Goal: Task Accomplishment & Management: Complete application form

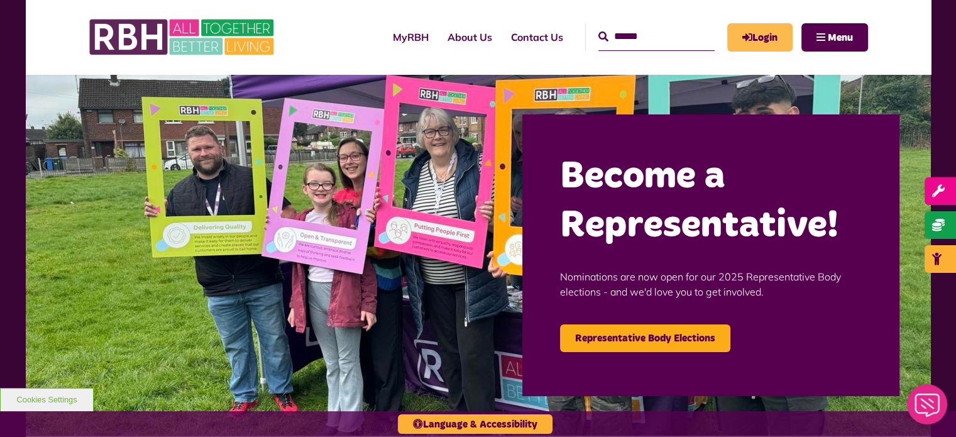
click at [772, 35] on link "Login" at bounding box center [760, 37] width 65 height 28
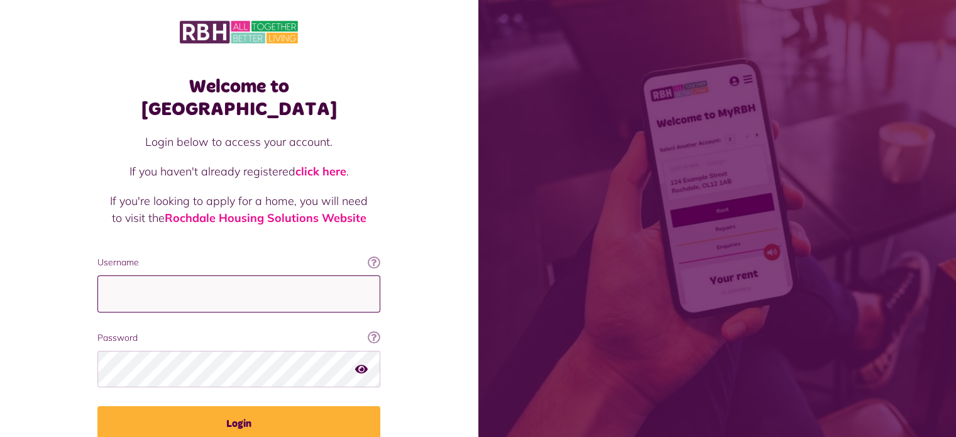
click at [194, 275] on input "Username" at bounding box center [238, 293] width 283 height 37
type input "**********"
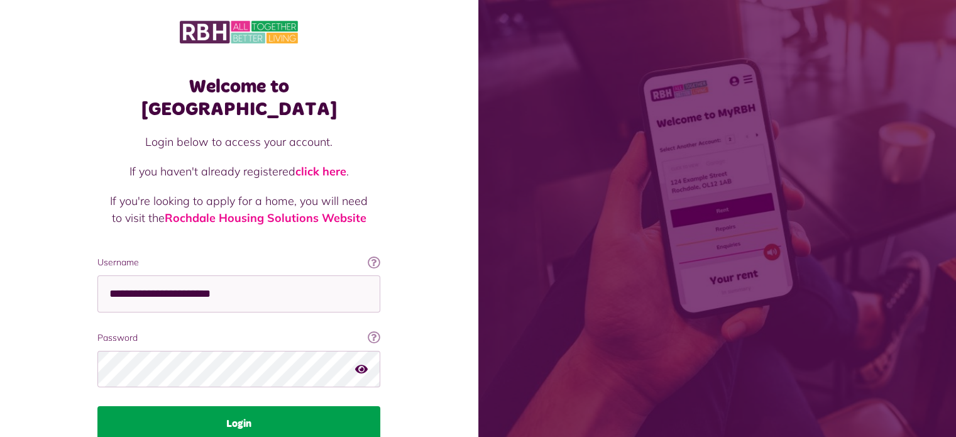
click at [356, 406] on button "Login" at bounding box center [238, 423] width 283 height 35
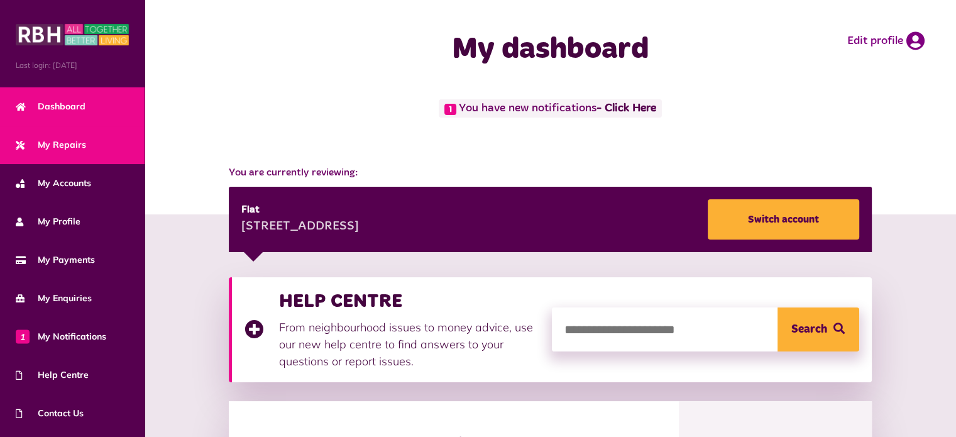
click at [73, 143] on span "My Repairs" at bounding box center [51, 144] width 70 height 13
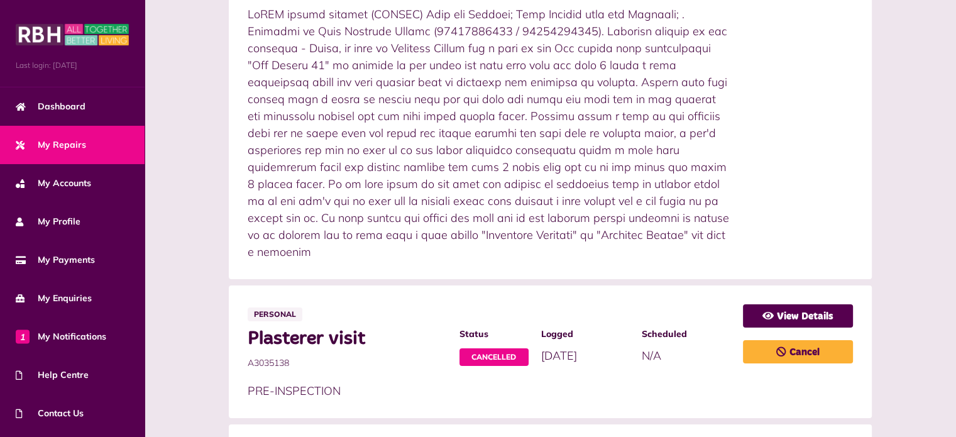
scroll to position [943, 0]
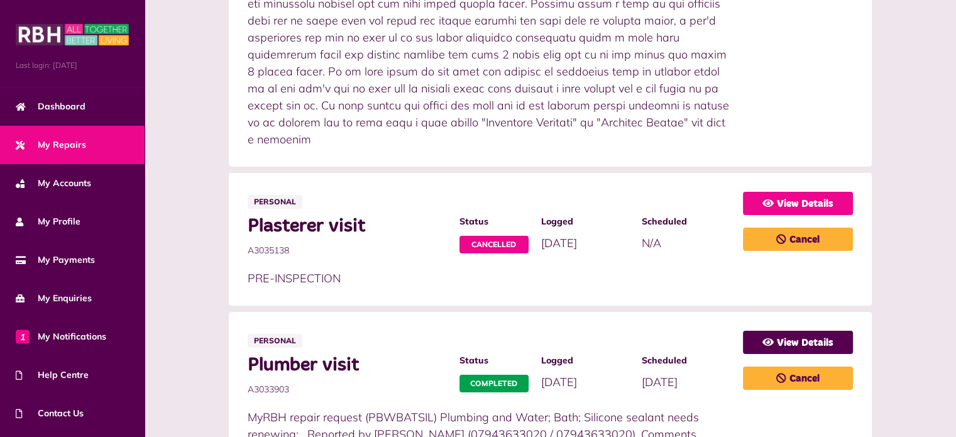
click at [802, 192] on link "View Details" at bounding box center [798, 203] width 110 height 23
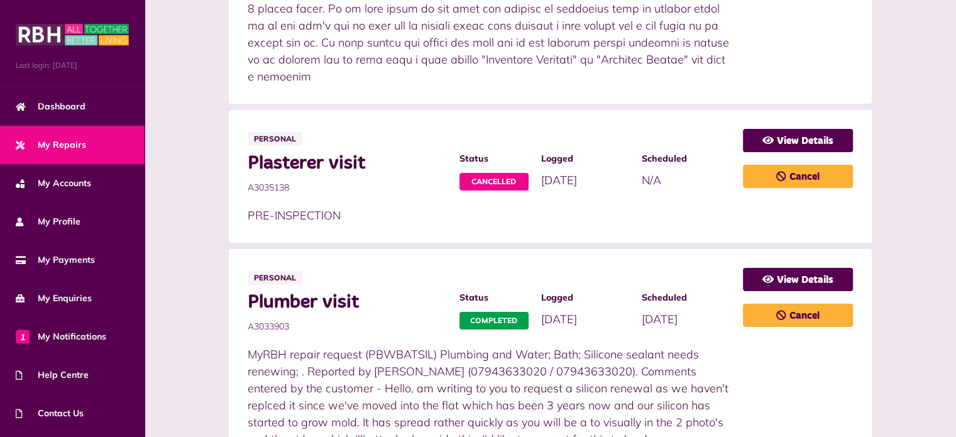
scroll to position [1046, 0]
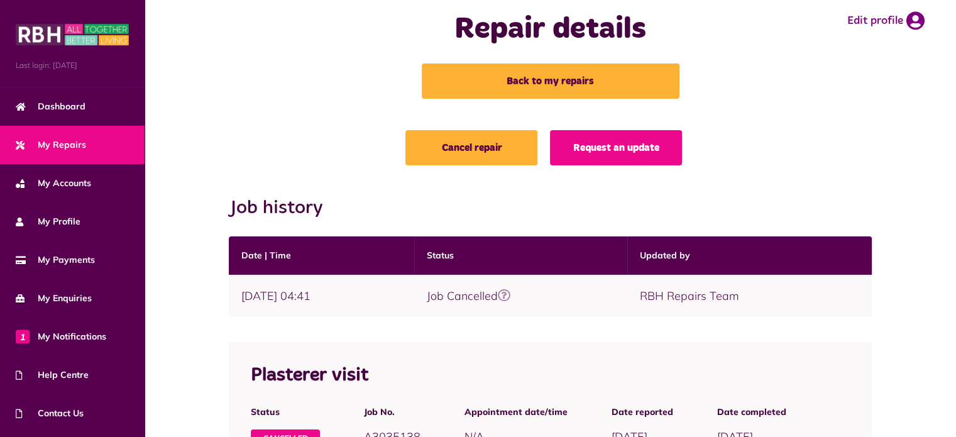
scroll to position [18, 0]
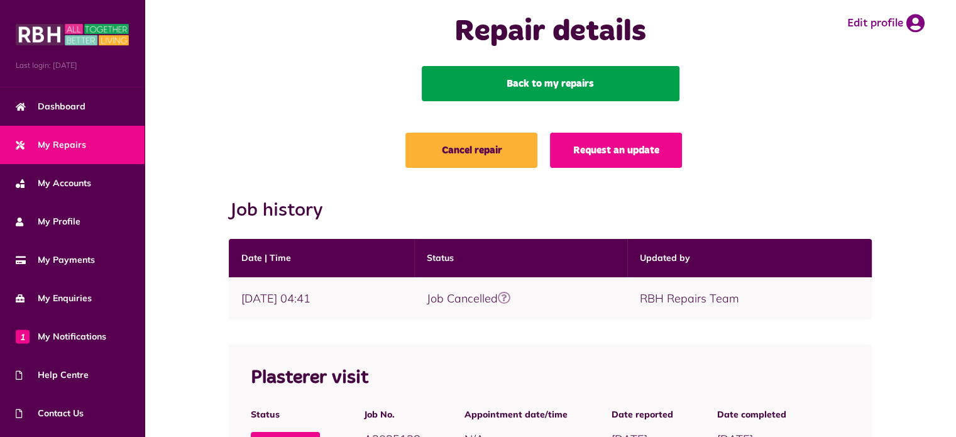
click at [589, 80] on link "Back to my repairs" at bounding box center [551, 83] width 258 height 35
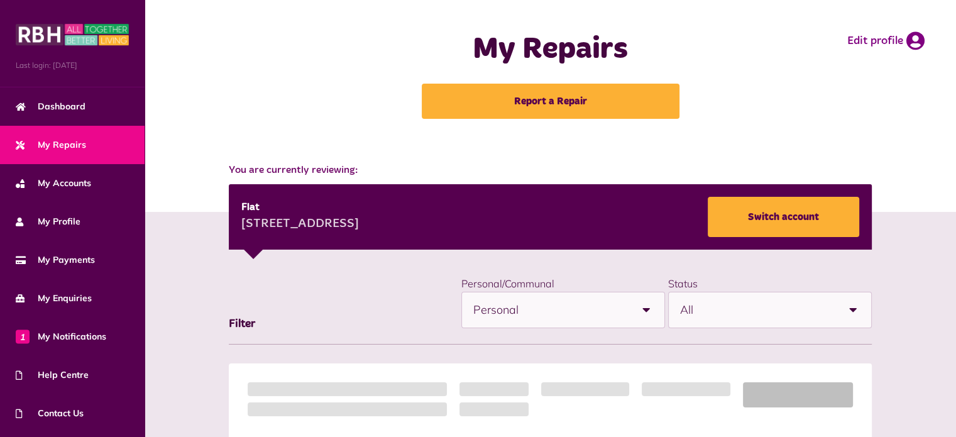
click at [66, 141] on span "My Repairs" at bounding box center [51, 144] width 70 height 13
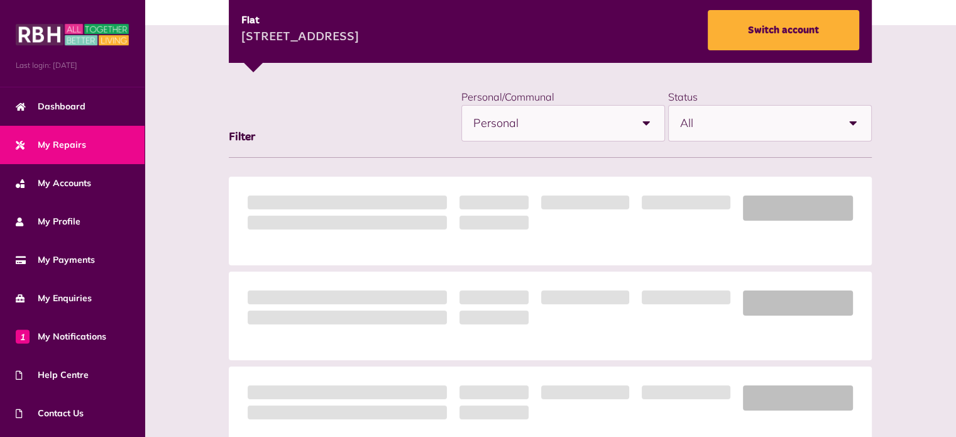
scroll to position [189, 0]
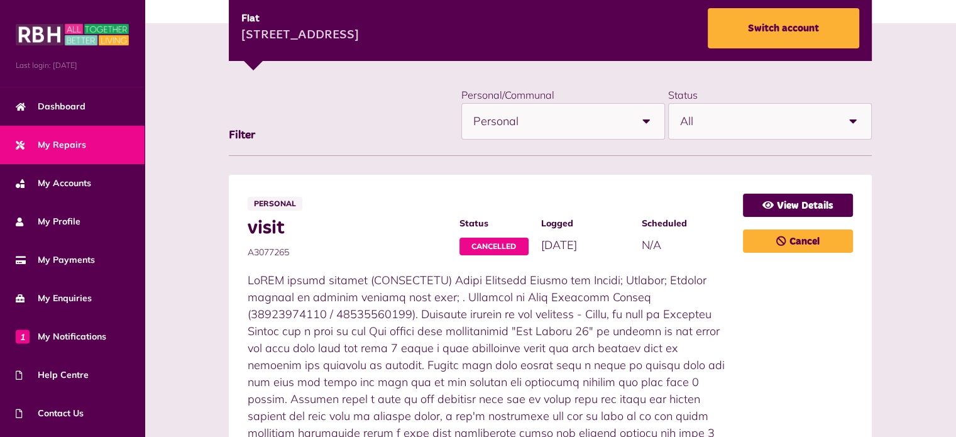
click at [646, 120] on b at bounding box center [646, 121] width 35 height 35
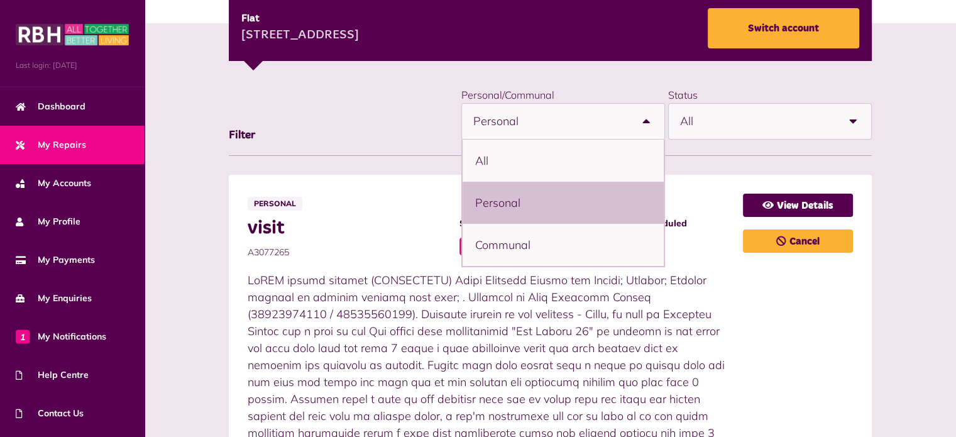
click at [646, 120] on b at bounding box center [646, 121] width 35 height 35
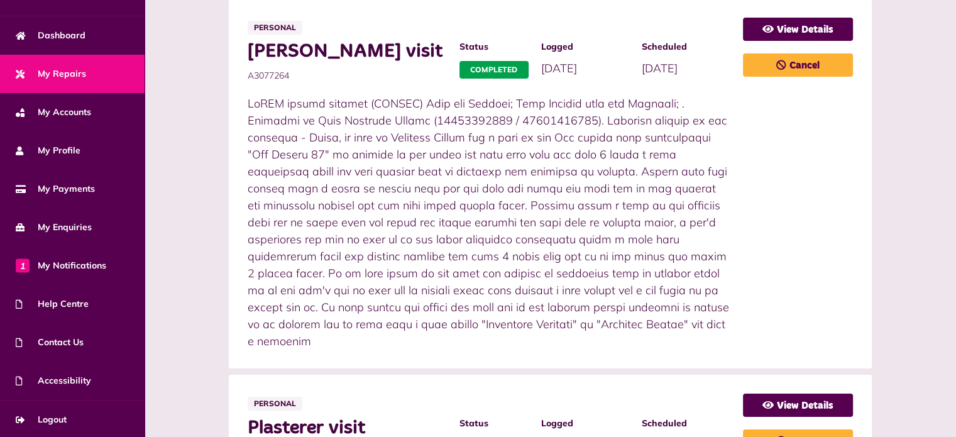
scroll to position [755, 0]
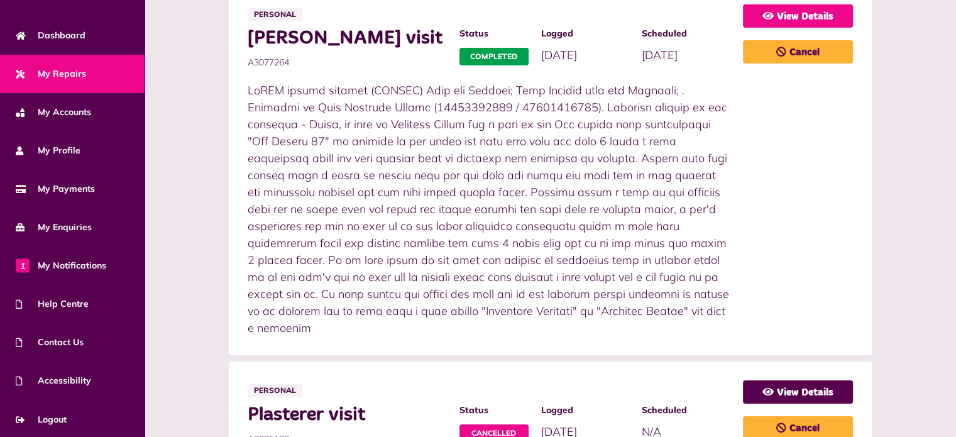
click at [807, 12] on link "View Details" at bounding box center [798, 15] width 110 height 23
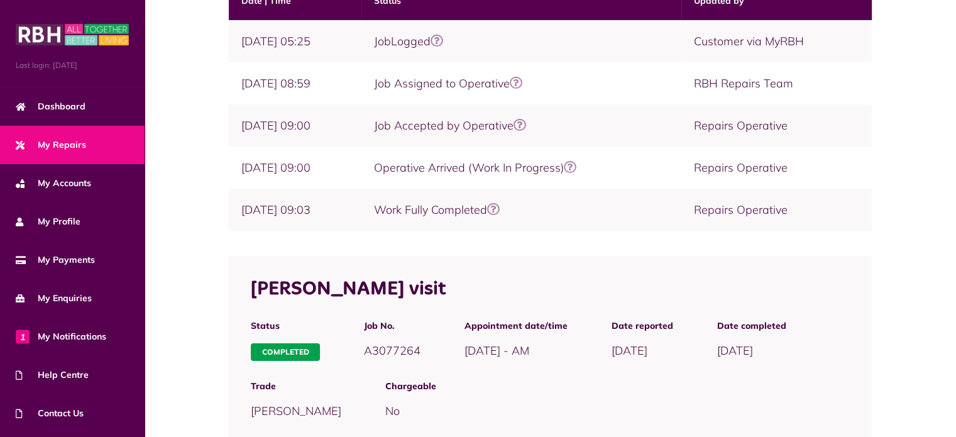
scroll to position [252, 0]
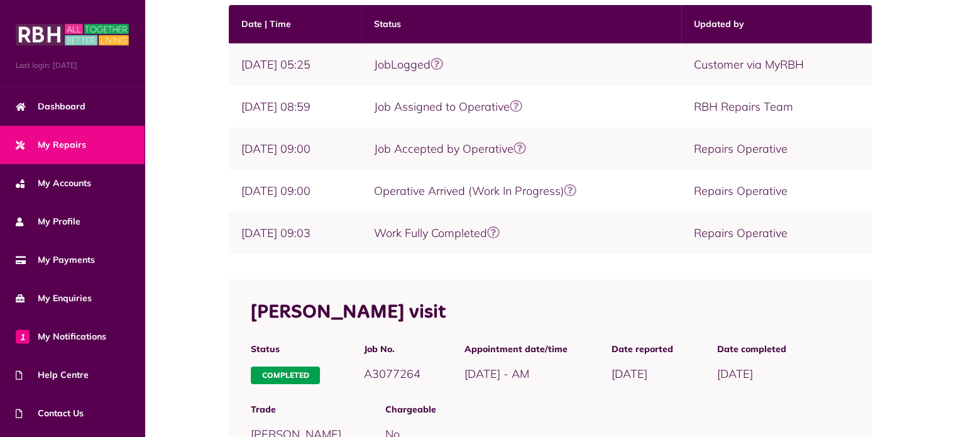
click at [488, 238] on td "Work Fully Completed Repair status The repair has been fully completed Ok got i…" at bounding box center [522, 233] width 320 height 42
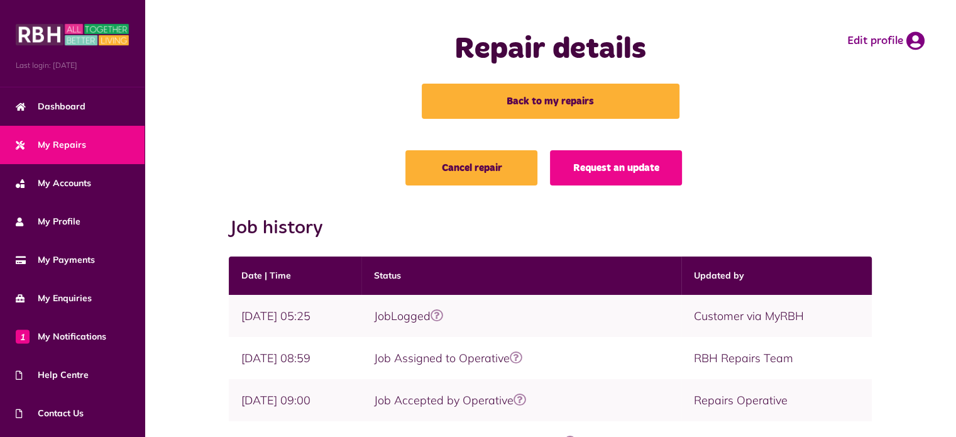
scroll to position [0, 0]
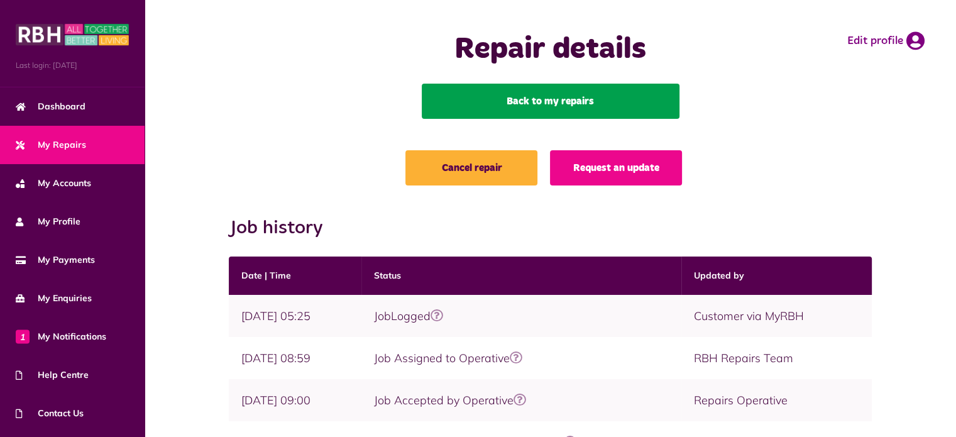
click at [535, 96] on link "Back to my repairs" at bounding box center [551, 101] width 258 height 35
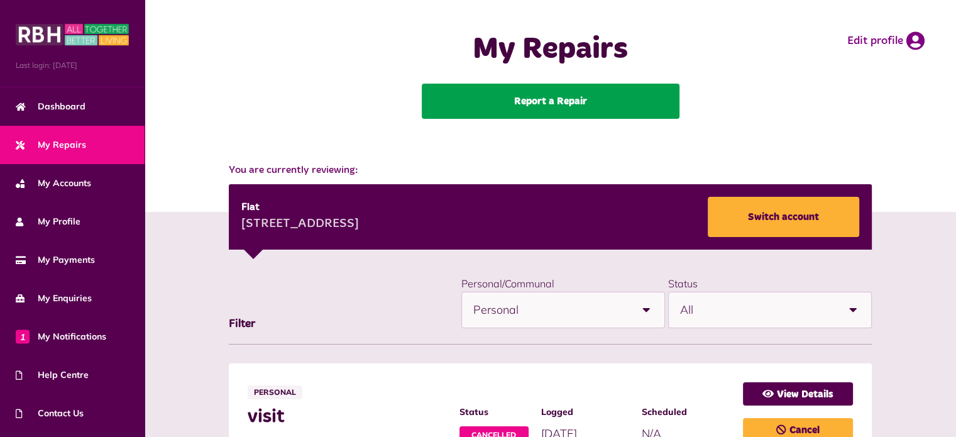
click at [539, 104] on link "Report a Repair" at bounding box center [551, 101] width 258 height 35
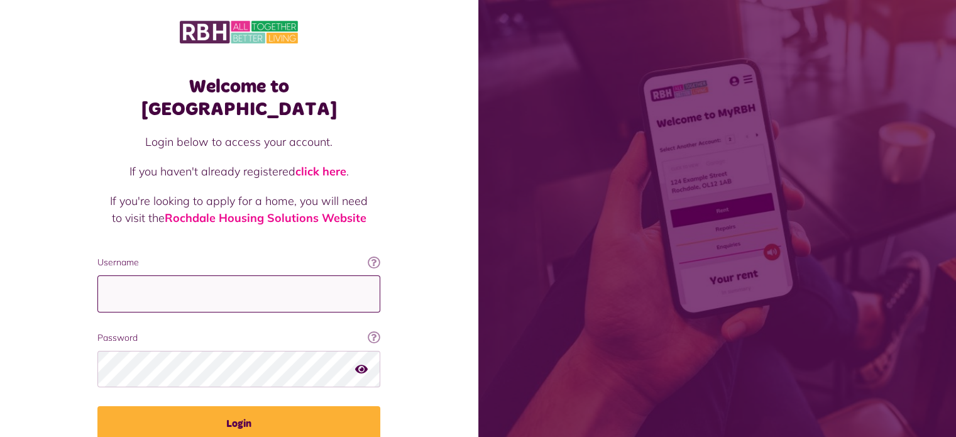
click at [214, 275] on input "Username" at bounding box center [238, 293] width 283 height 37
type input "**********"
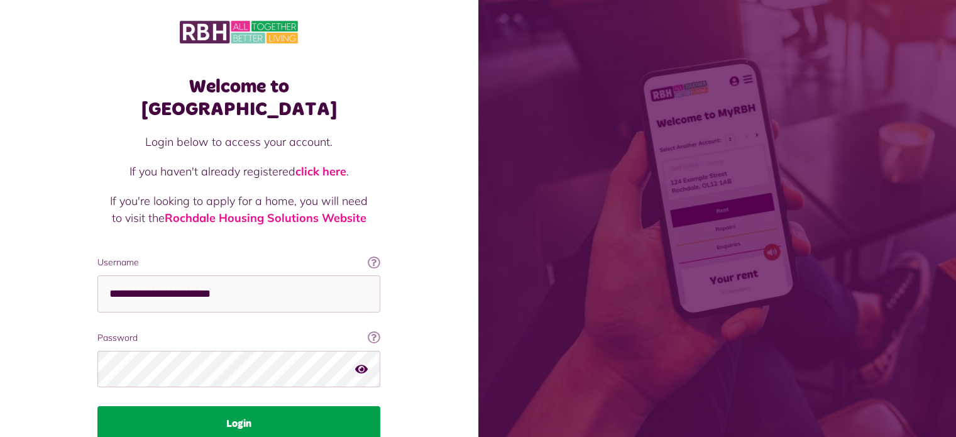
click at [253, 406] on button "Login" at bounding box center [238, 423] width 283 height 35
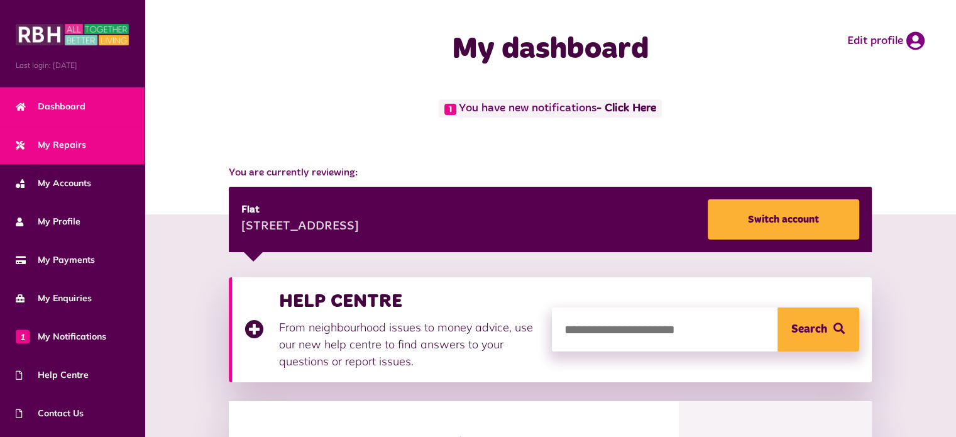
click at [80, 144] on span "My Repairs" at bounding box center [51, 144] width 70 height 13
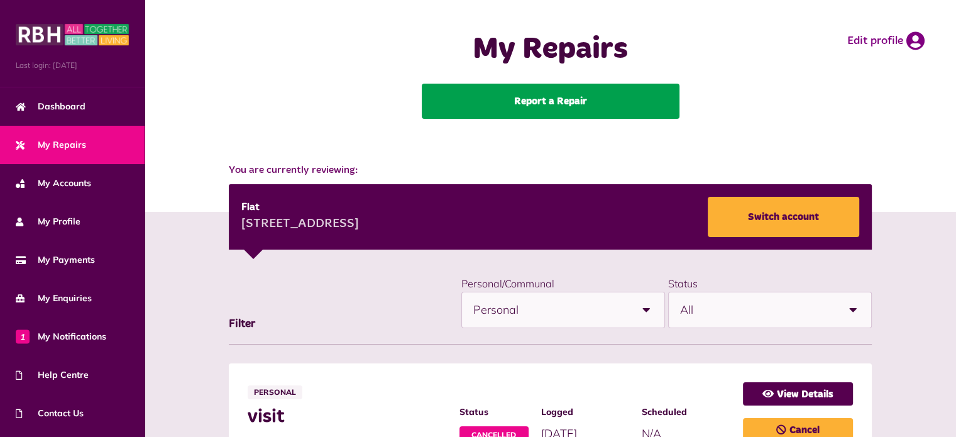
click at [573, 95] on link "Report a Repair" at bounding box center [551, 101] width 258 height 35
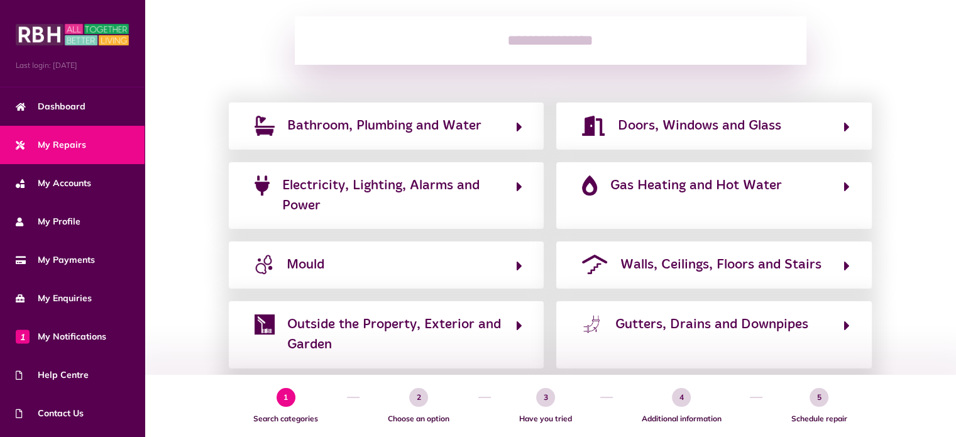
scroll to position [189, 0]
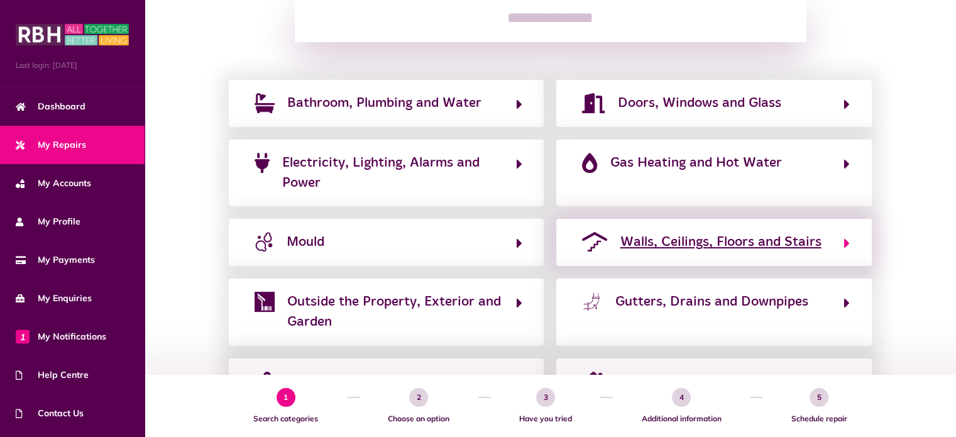
click at [702, 241] on span "Walls, Ceilings, Floors and Stairs" at bounding box center [720, 242] width 201 height 20
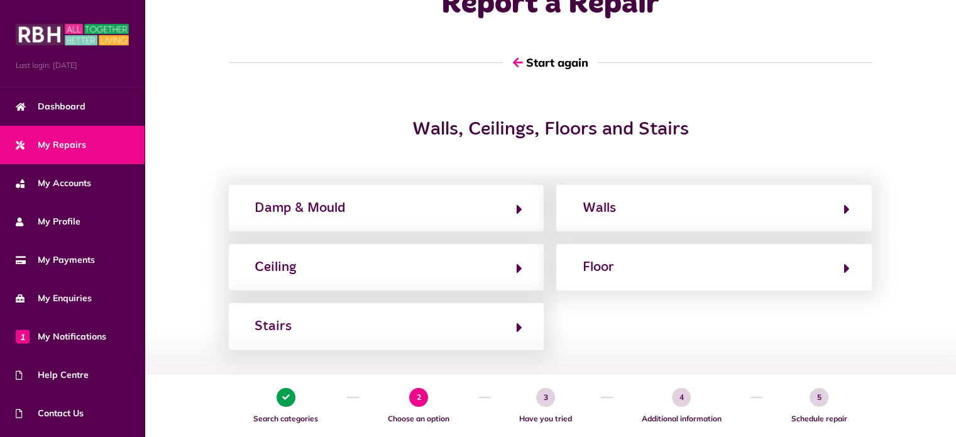
scroll to position [126, 0]
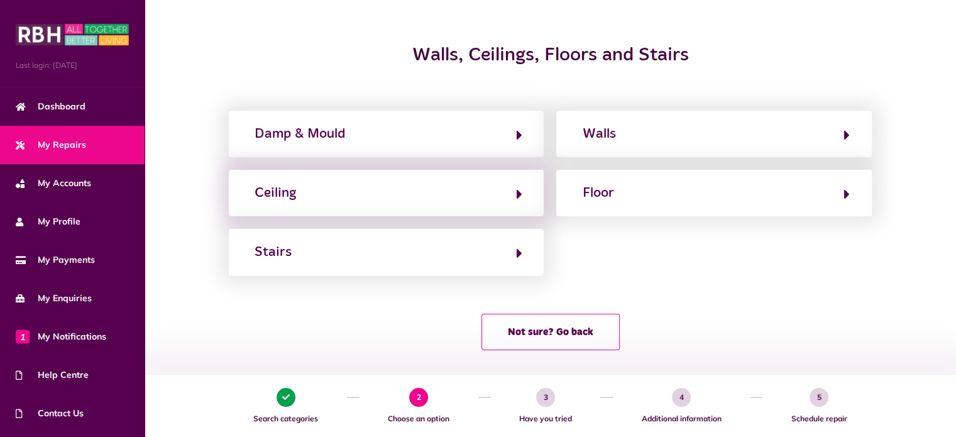
click at [423, 180] on div "Ceiling" at bounding box center [386, 193] width 315 height 47
click at [516, 193] on icon "button" at bounding box center [519, 194] width 6 height 15
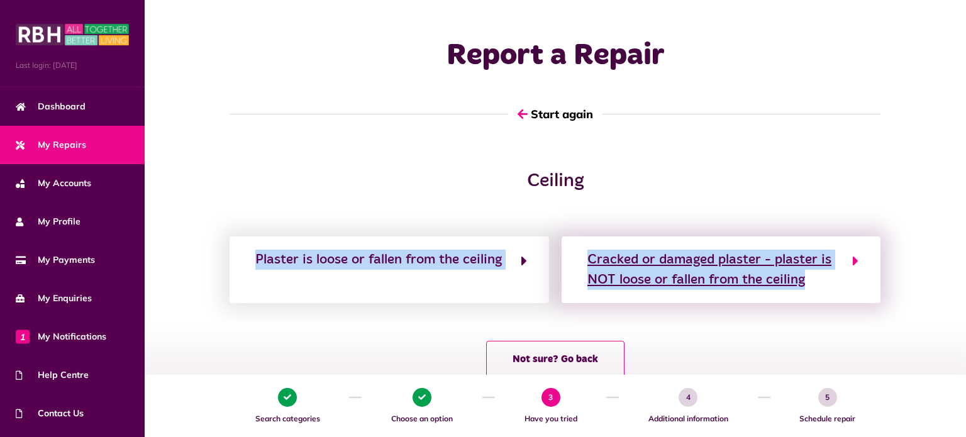
drag, startPoint x: 248, startPoint y: 263, endPoint x: 814, endPoint y: 289, distance: 566.5
click at [814, 289] on div "Plaster is loose or fallen from the ceiling Cracked or damaged plaster - plaste…" at bounding box center [554, 269] width 663 height 67
copy div "Plaster is loose or fallen from the ceiling Cracked or damaged plaster - plaste…"
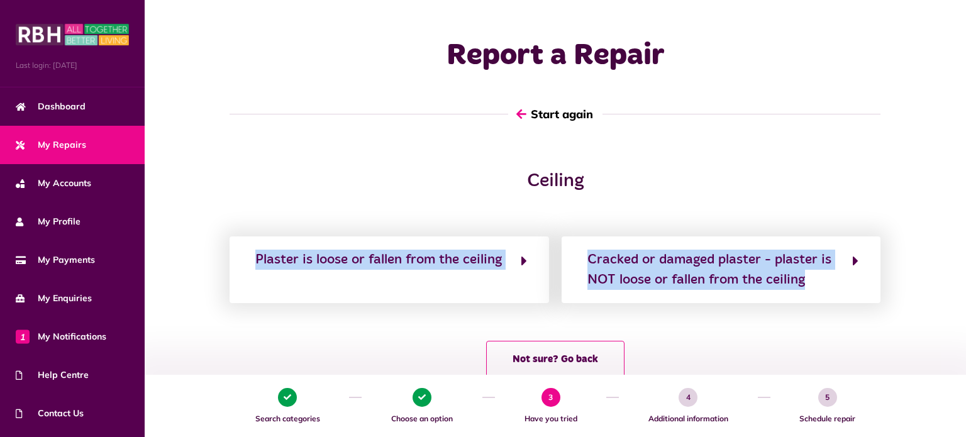
click at [566, 111] on button "Start again" at bounding box center [555, 114] width 94 height 36
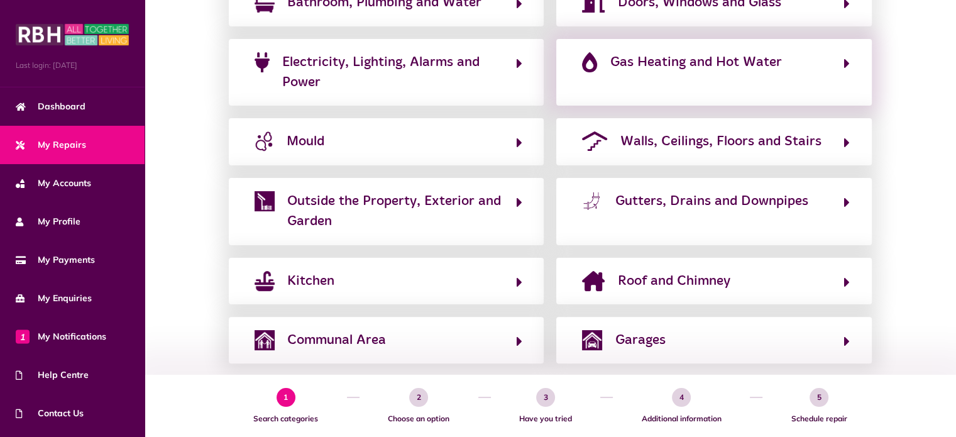
scroll to position [310, 0]
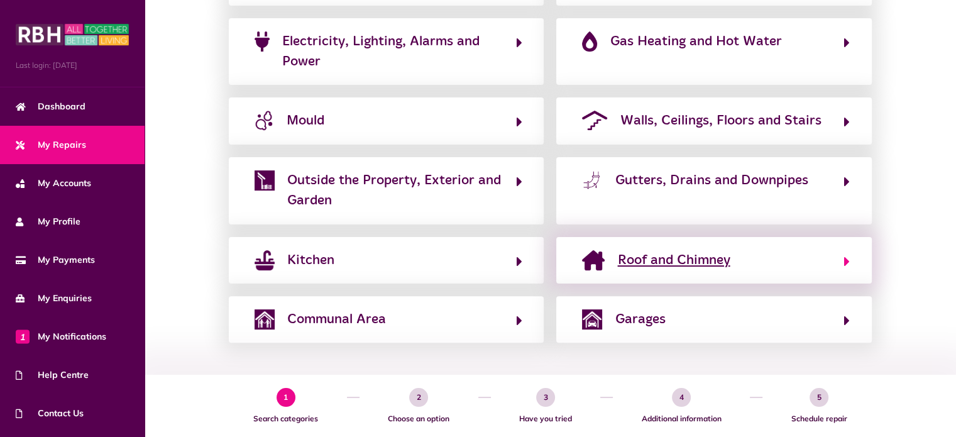
click at [683, 257] on span "Roof and Chimney" at bounding box center [673, 260] width 113 height 20
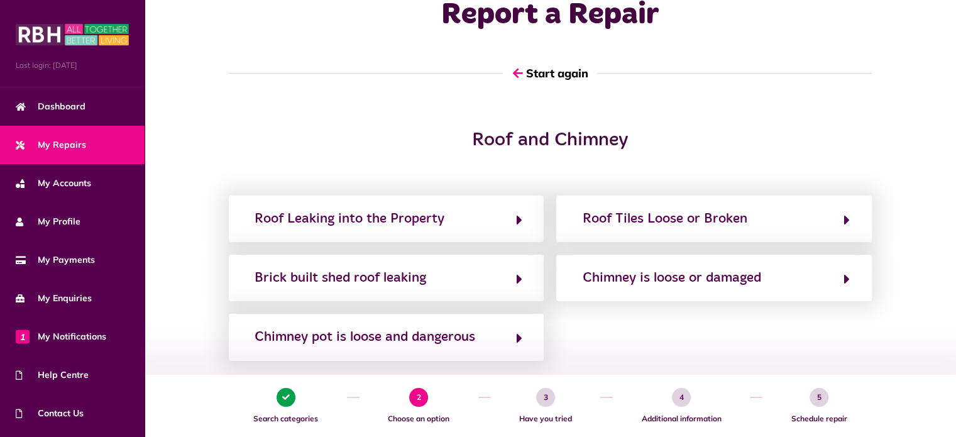
scroll to position [63, 0]
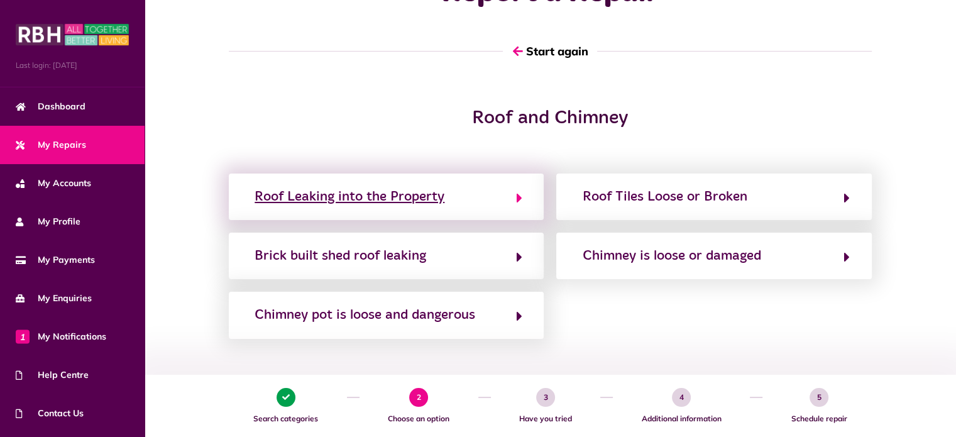
click at [387, 196] on div "Roof Leaking into the Property" at bounding box center [350, 197] width 190 height 20
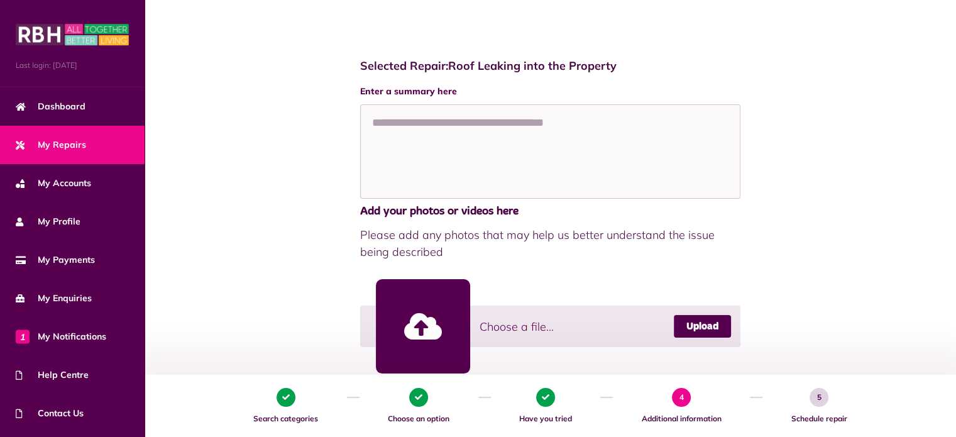
scroll to position [126, 0]
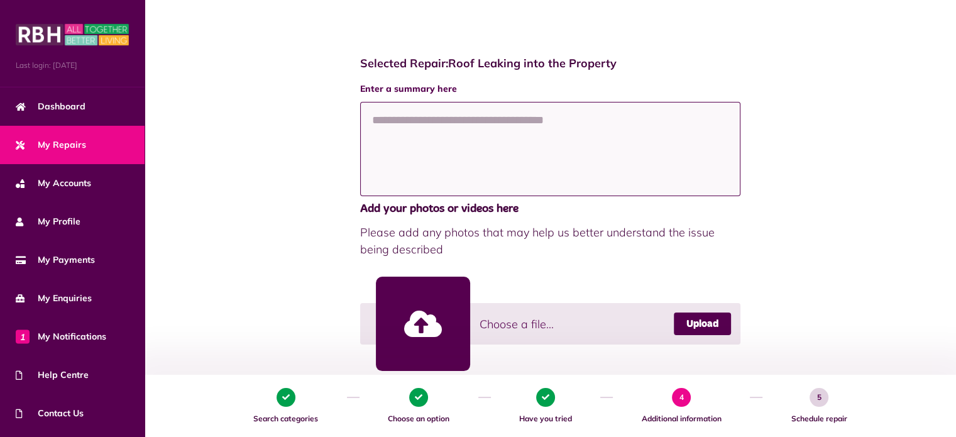
paste textarea "**********"
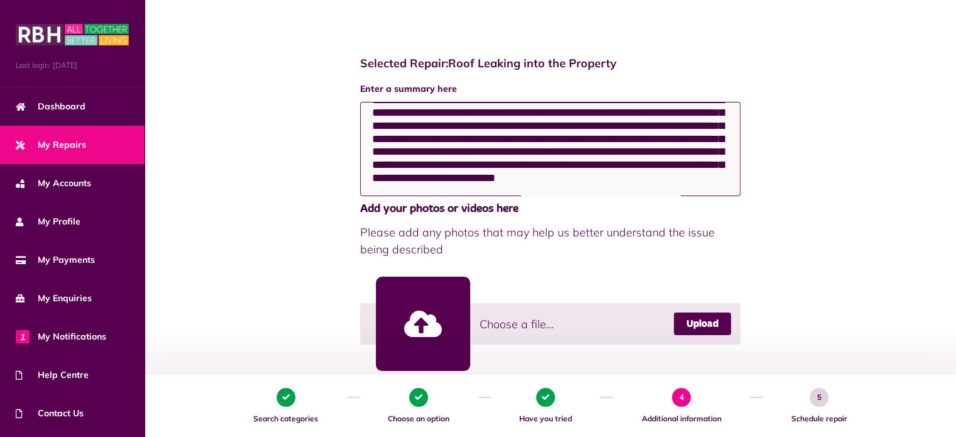
scroll to position [101, 0]
paste textarea "**********"
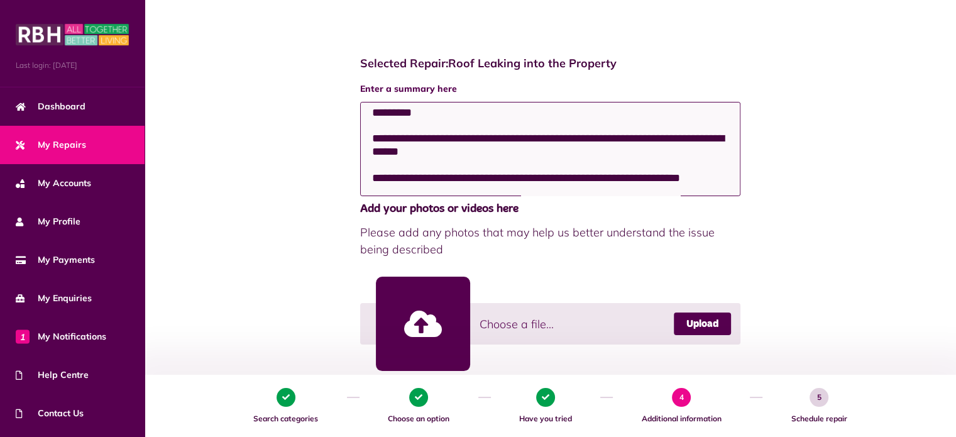
scroll to position [387, 0]
paste textarea "**********"
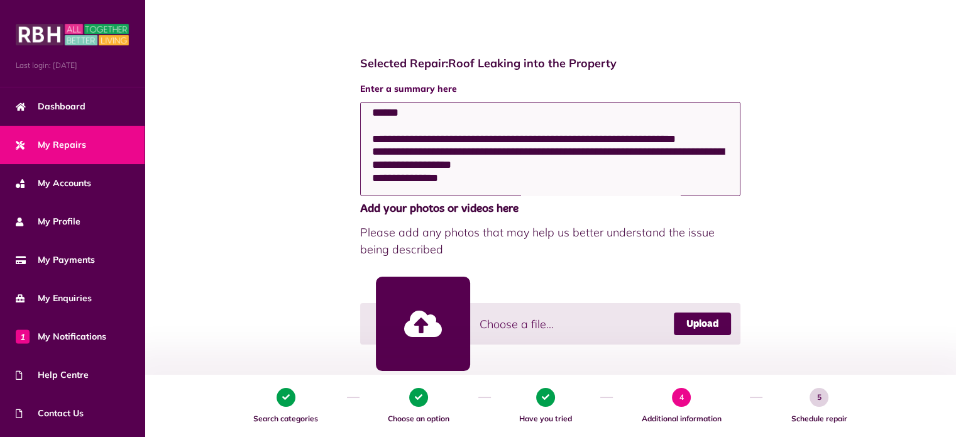
scroll to position [423, 0]
type textarea "**********"
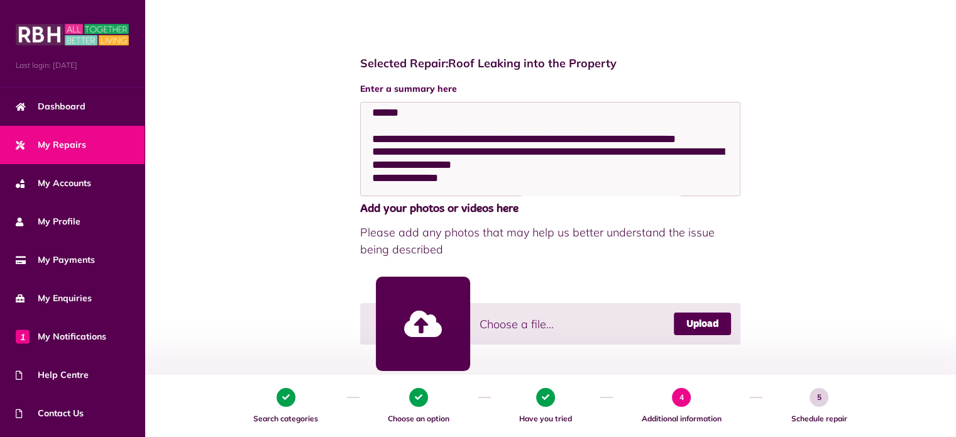
click at [441, 324] on link at bounding box center [423, 324] width 94 height 94
click at [523, 318] on span "Choose a file..." at bounding box center [517, 324] width 74 height 17
click at [425, 326] on link at bounding box center [423, 324] width 94 height 94
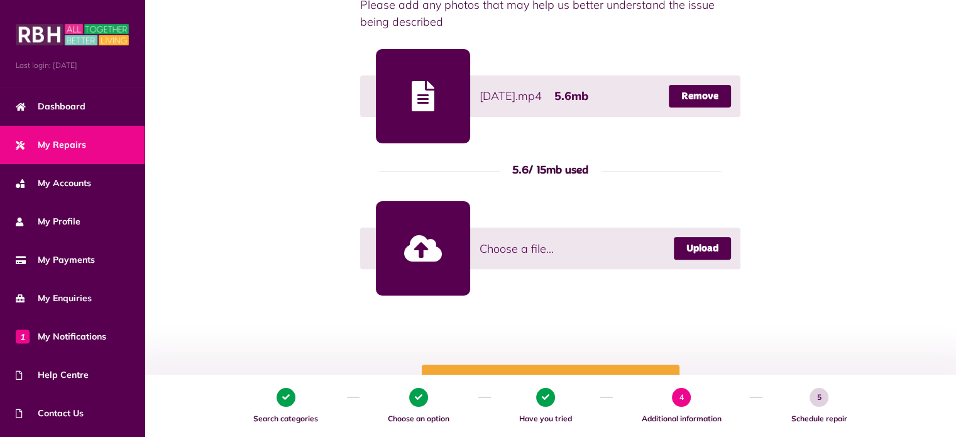
scroll to position [377, 0]
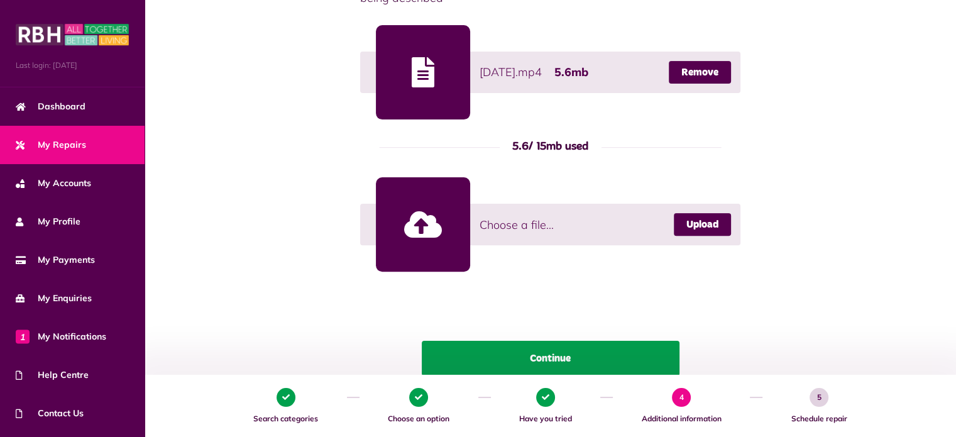
click at [570, 352] on button "Continue" at bounding box center [551, 358] width 258 height 35
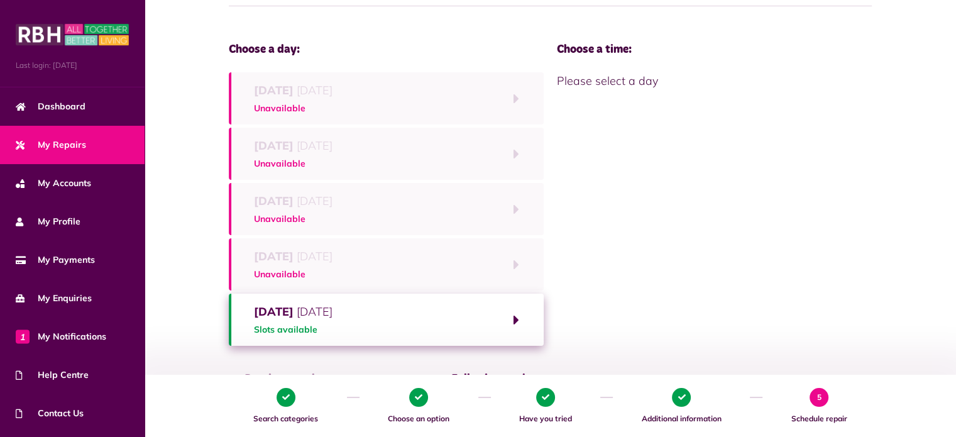
scroll to position [228, 0]
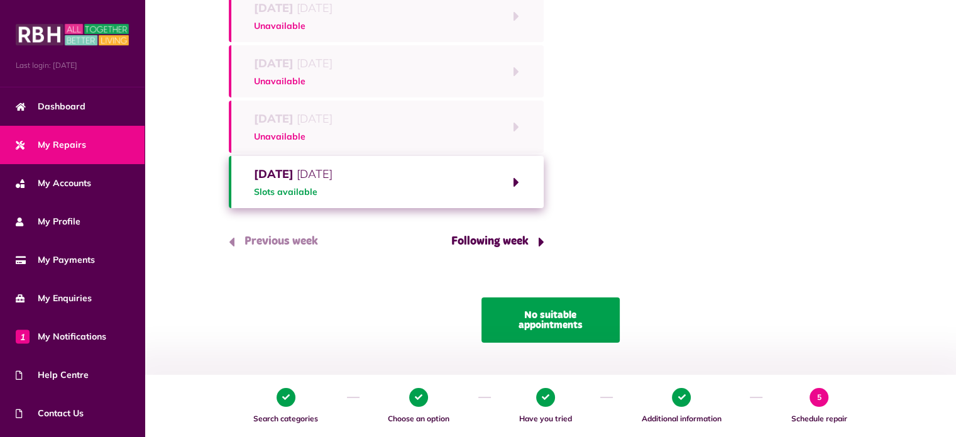
click at [557, 326] on button "No suitable appointments" at bounding box center [551, 319] width 138 height 45
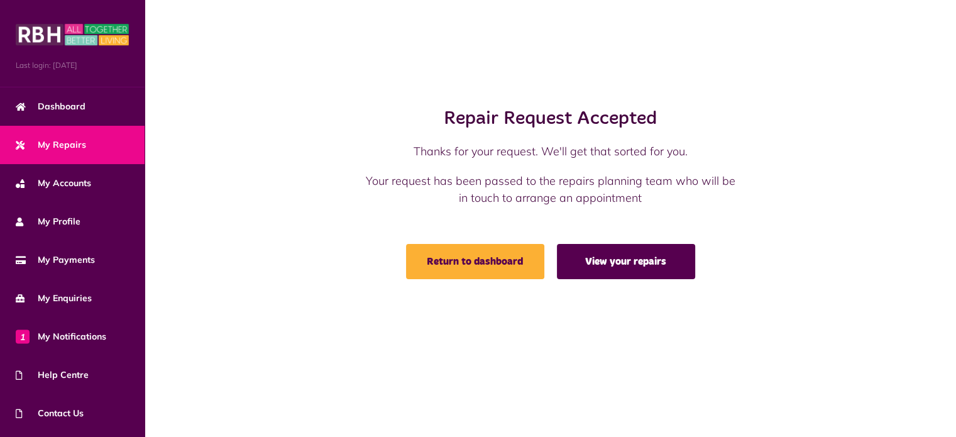
scroll to position [0, 0]
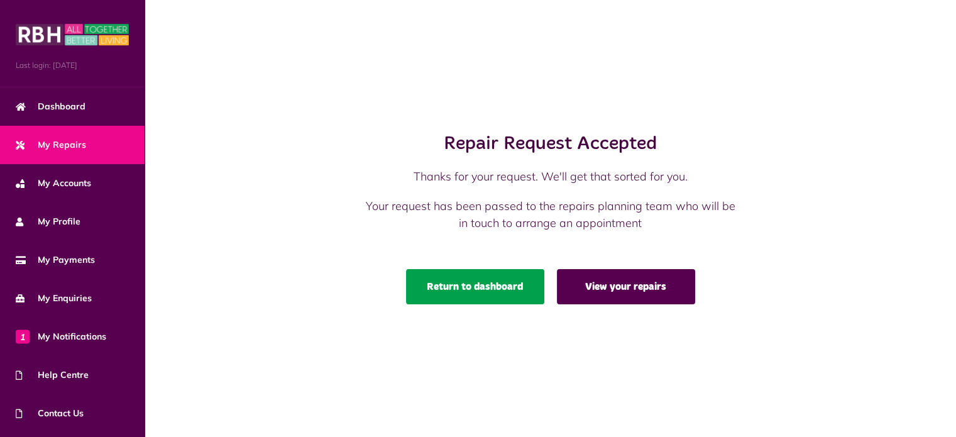
click at [508, 282] on link "Return to dashboard" at bounding box center [475, 286] width 138 height 35
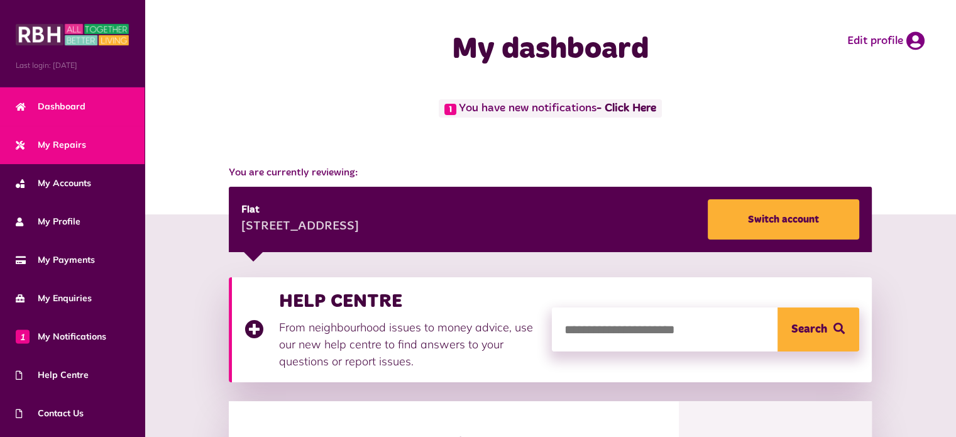
click at [67, 138] on span "My Repairs" at bounding box center [51, 144] width 70 height 13
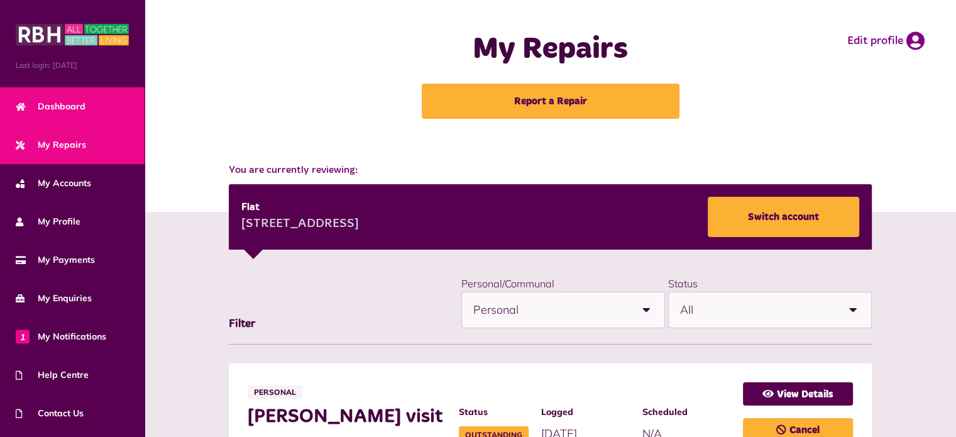
click at [64, 106] on span "Dashboard" at bounding box center [51, 106] width 70 height 13
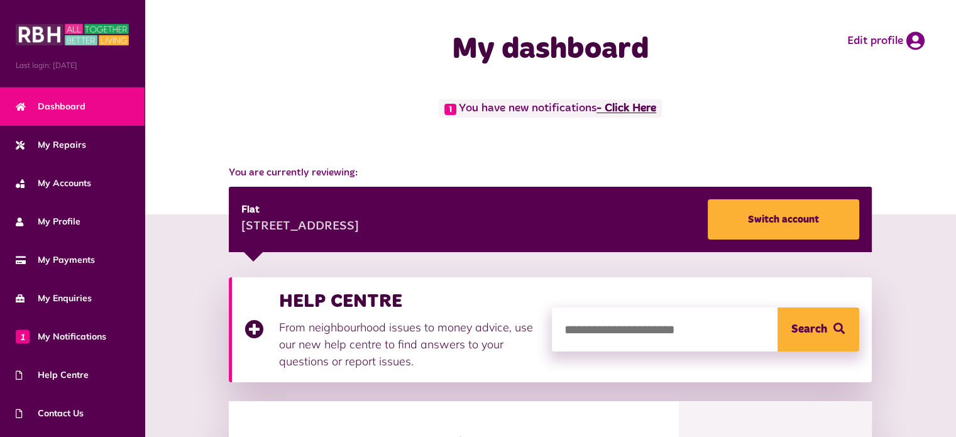
click at [619, 105] on link "- Click Here" at bounding box center [627, 108] width 60 height 11
click at [626, 106] on link "- Click Here" at bounding box center [627, 108] width 60 height 11
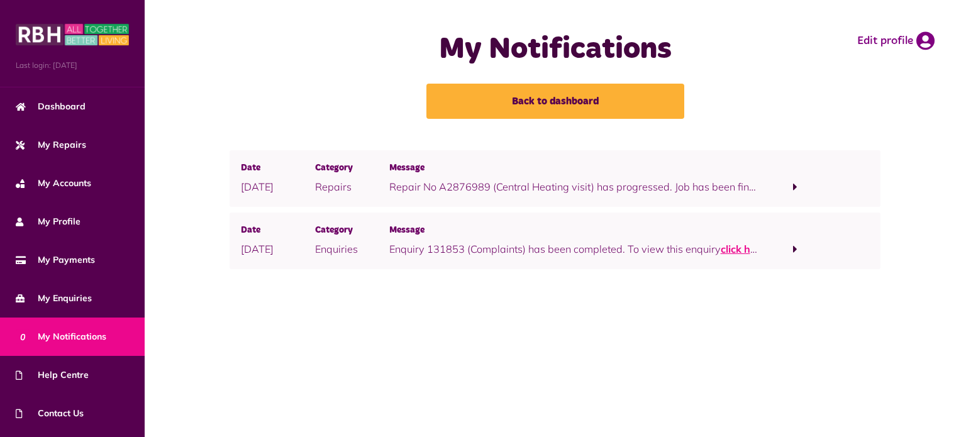
click at [748, 246] on link "click here" at bounding box center [743, 249] width 45 height 13
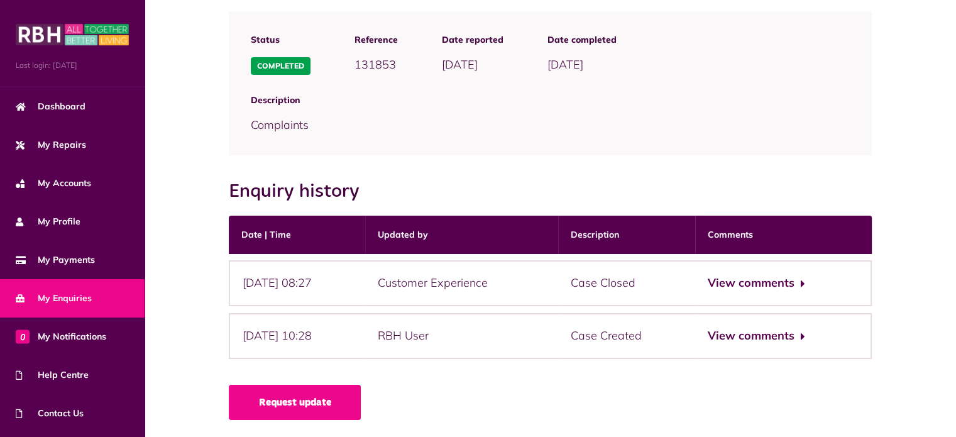
scroll to position [113, 0]
click at [745, 283] on button "View comments" at bounding box center [756, 283] width 97 height 18
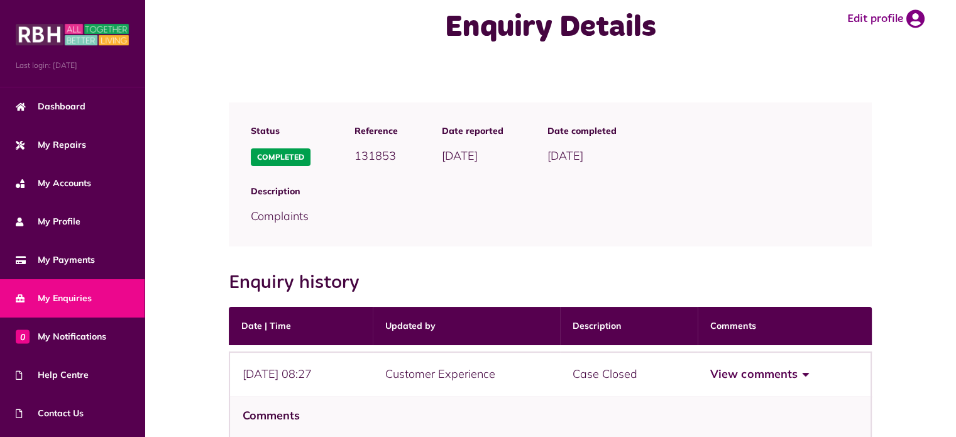
scroll to position [9, 0]
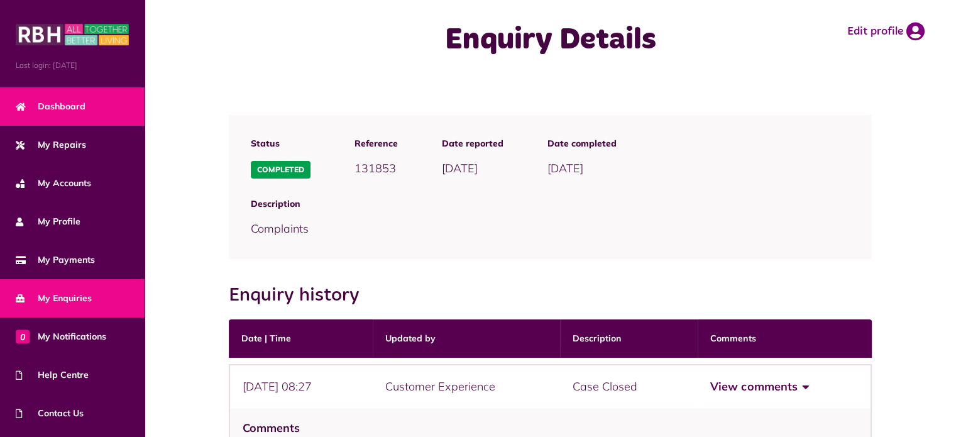
click at [65, 100] on span "Dashboard" at bounding box center [51, 106] width 70 height 13
